Goal: Information Seeking & Learning: Check status

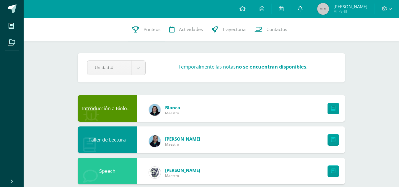
click at [196, 5] on link at bounding box center [300, 9] width 19 height 18
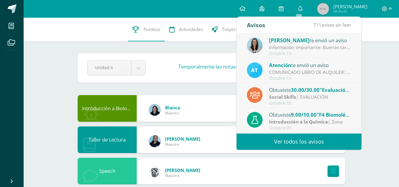
click at [196, 50] on div "Información importante: Buenas tardes padres de familia, Compartimos informació…" at bounding box center [310, 47] width 82 height 7
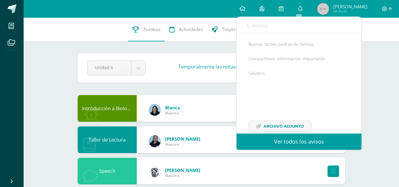
scroll to position [72, 0]
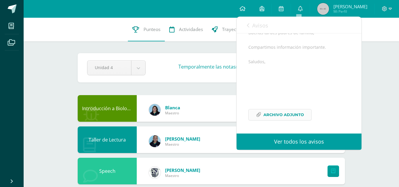
click at [196, 112] on span "Archivo Adjunto" at bounding box center [283, 114] width 40 height 11
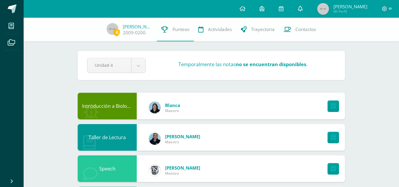
click at [305, 10] on link at bounding box center [300, 9] width 19 height 18
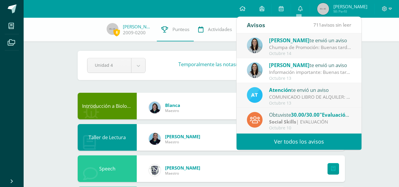
click at [327, 50] on div "Chumpa de Promoción: Buenas tardes estimados padres de familia y estudiantes, C…" at bounding box center [310, 47] width 82 height 7
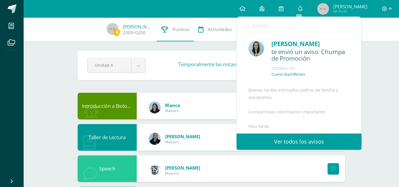
scroll to position [79, 0]
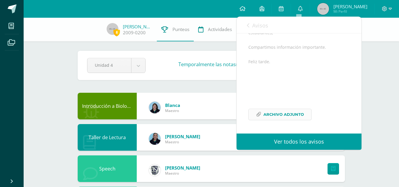
click at [284, 110] on span "Archivo Adjunto" at bounding box center [283, 114] width 40 height 11
